Goal: Information Seeking & Learning: Learn about a topic

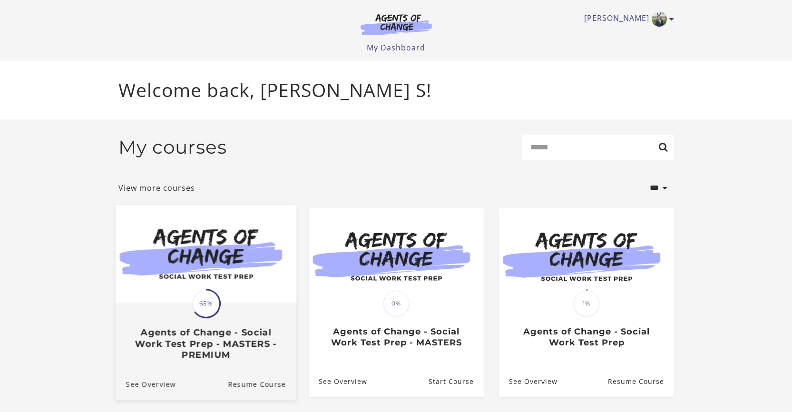
click at [236, 284] on img at bounding box center [205, 254] width 181 height 98
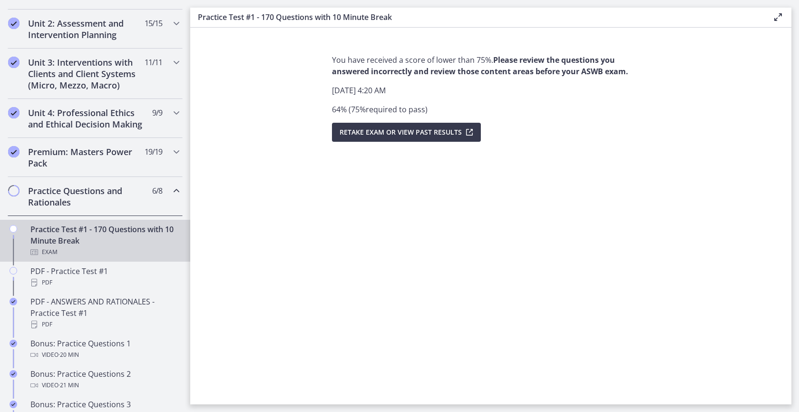
scroll to position [515, 0]
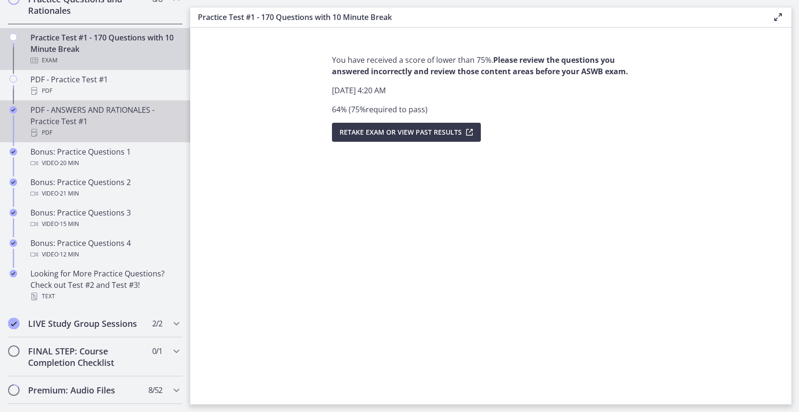
click at [119, 127] on div "PDF - ANSWERS AND RATIONALES - Practice Test #1 PDF" at bounding box center [104, 121] width 148 height 34
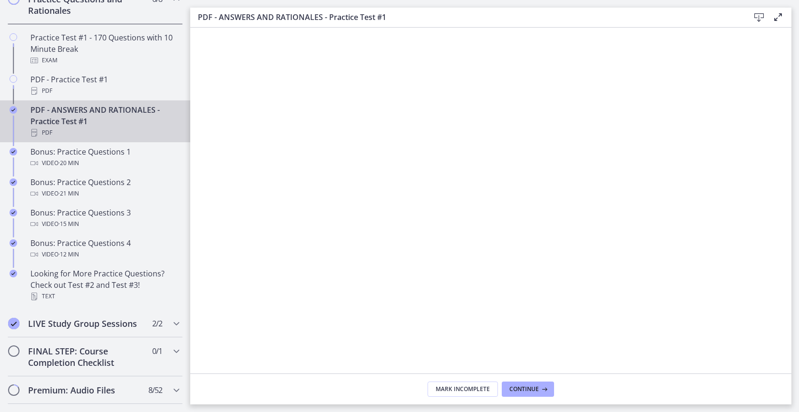
scroll to position [285, 0]
